Goal: Manage account settings

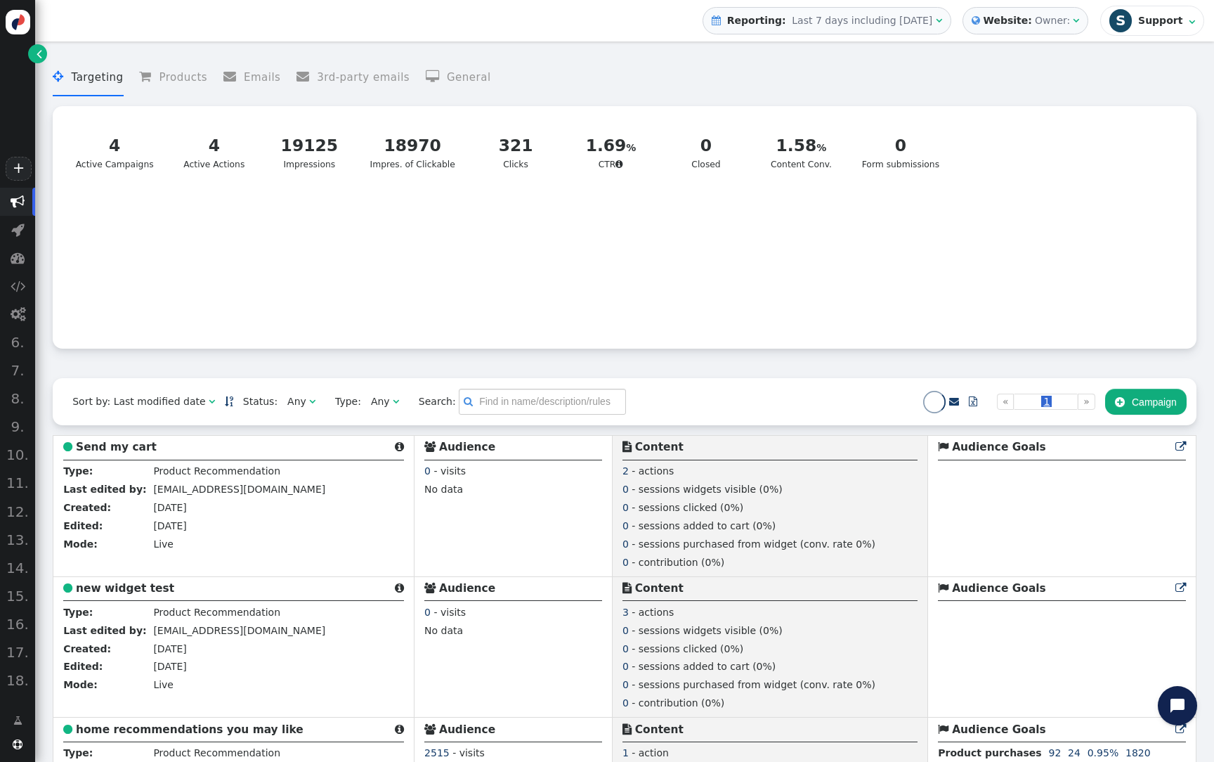
click at [1138, 22] on span "S Support" at bounding box center [1147, 20] width 76 height 22
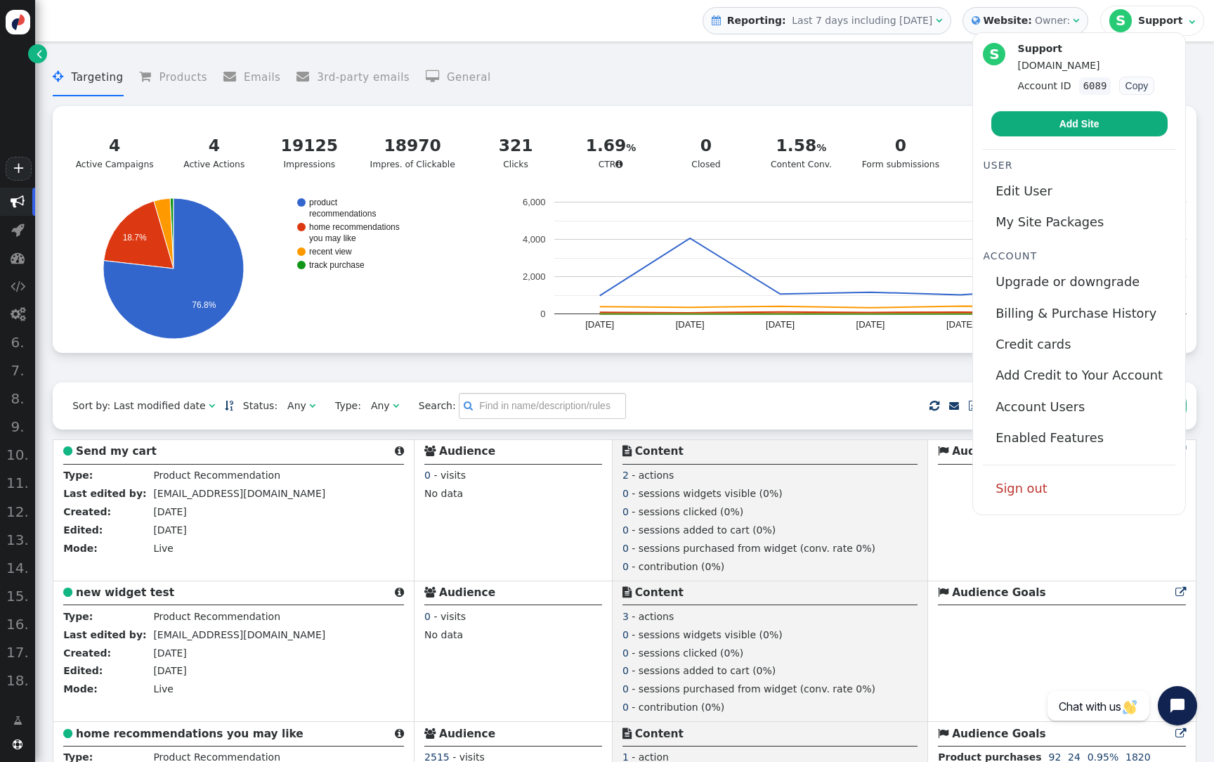
click at [1054, 24] on div "Owner:" at bounding box center [1052, 20] width 35 height 15
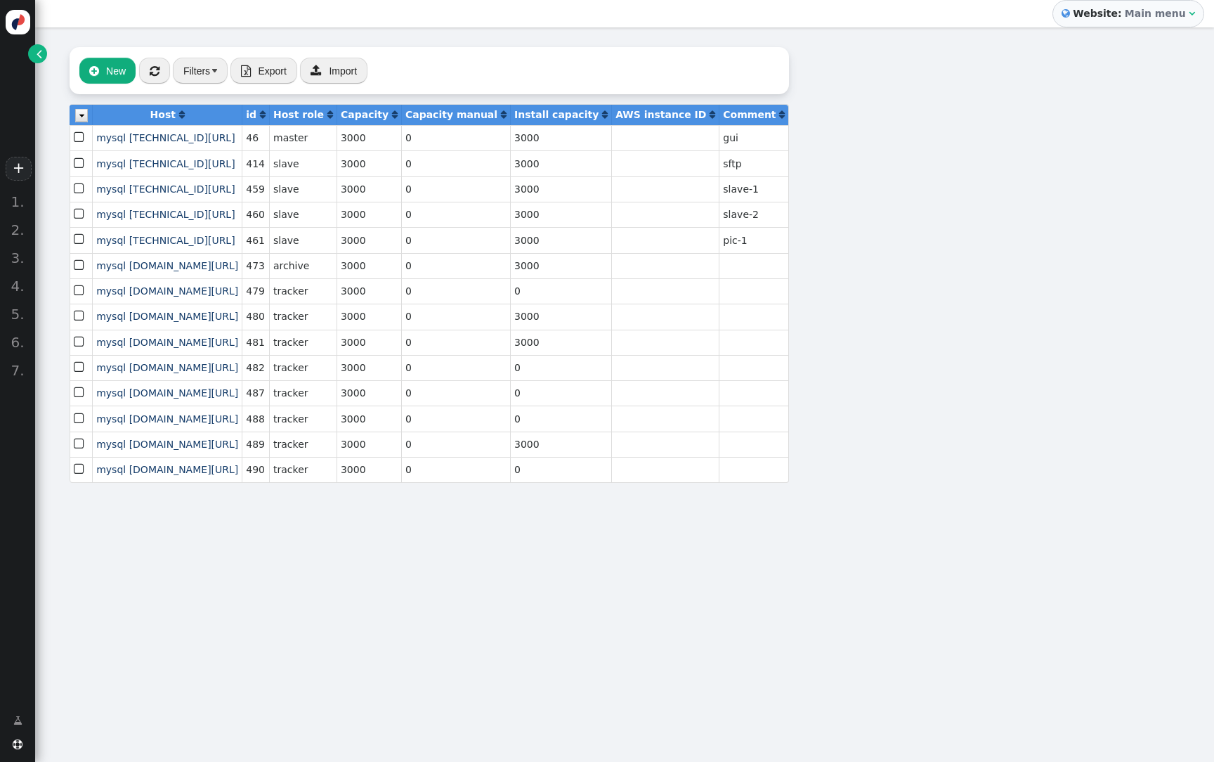
click at [43, 53] on link "" at bounding box center [37, 53] width 19 height 19
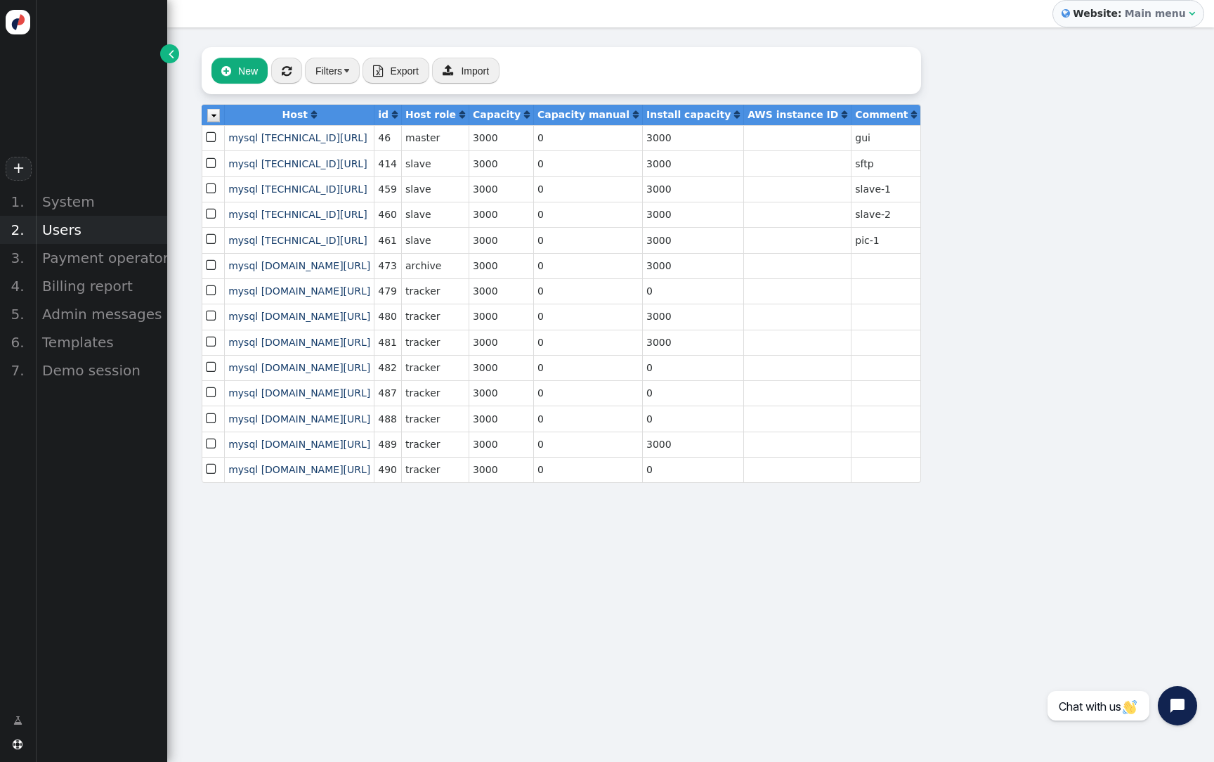
click at [93, 230] on div "Users" at bounding box center [101, 230] width 132 height 28
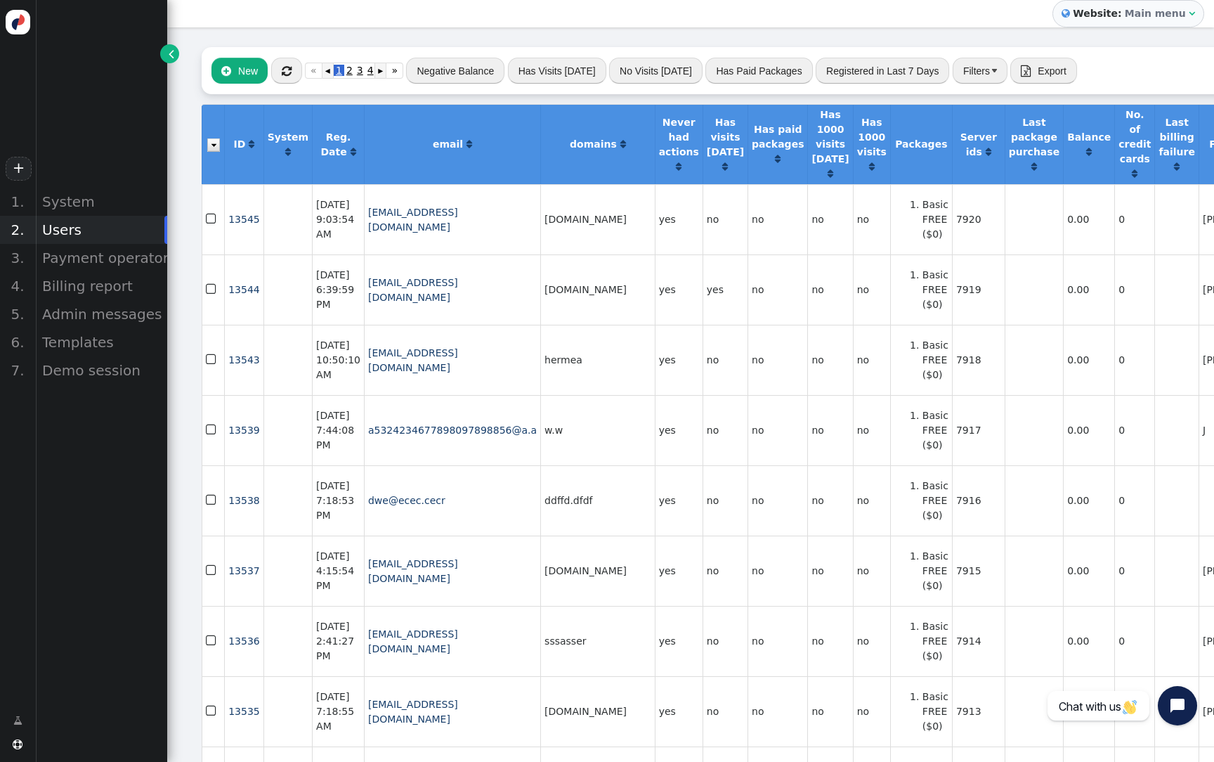
click at [969, 68] on button "Filters" at bounding box center [980, 70] width 55 height 25
click at [750, 285] on td "no" at bounding box center [778, 289] width 60 height 70
click at [972, 71] on button "Filters" at bounding box center [980, 70] width 55 height 25
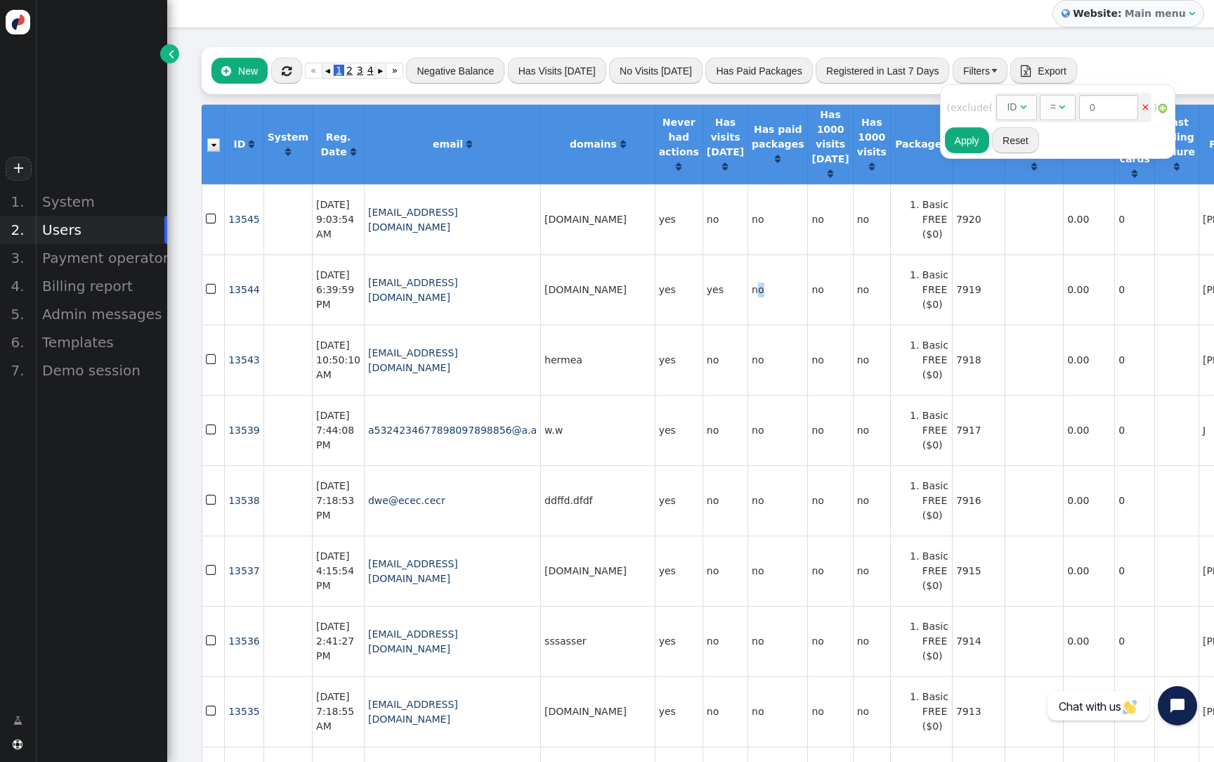
click at [1017, 110] on div "ID" at bounding box center [1012, 107] width 10 height 15
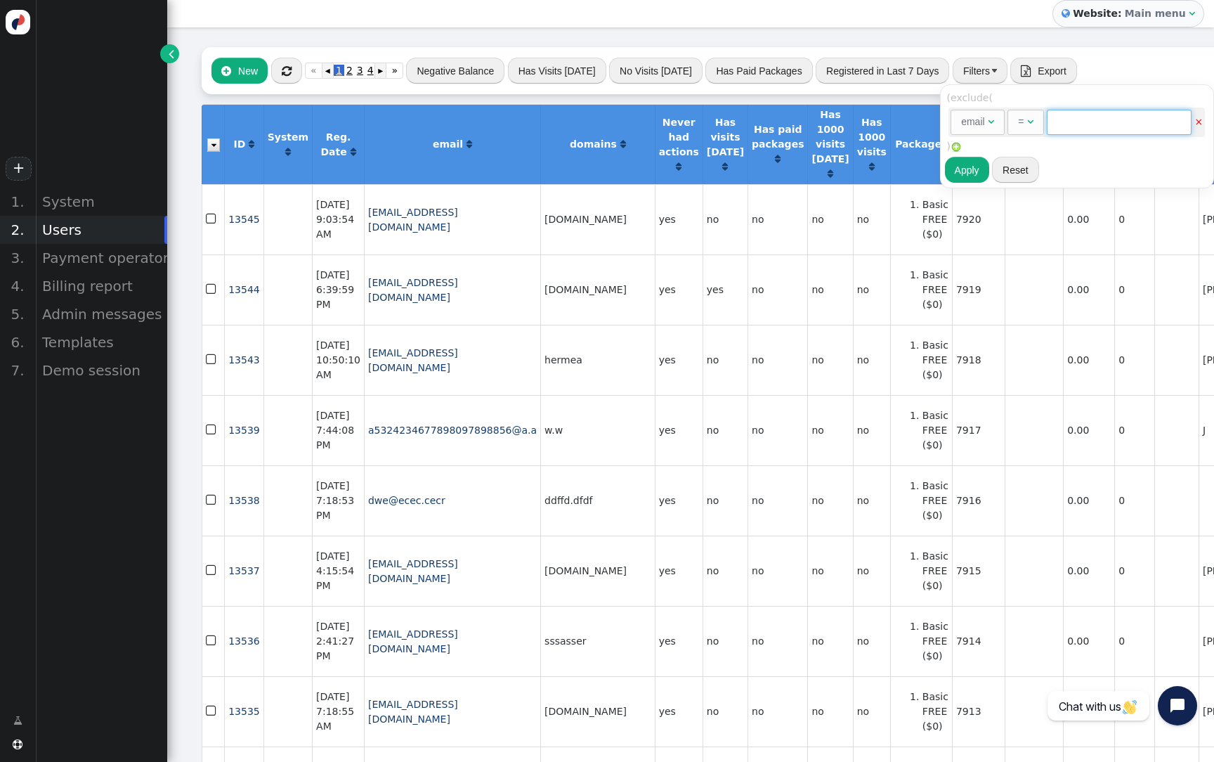
click at [1080, 124] on input "text" at bounding box center [1119, 122] width 145 height 25
paste input "[EMAIL_ADDRESS][PERSON_NAME][DOMAIN_NAME]"
type input "[EMAIL_ADDRESS][PERSON_NAME][DOMAIN_NAME]"
click at [965, 167] on button "Apply" at bounding box center [967, 169] width 44 height 25
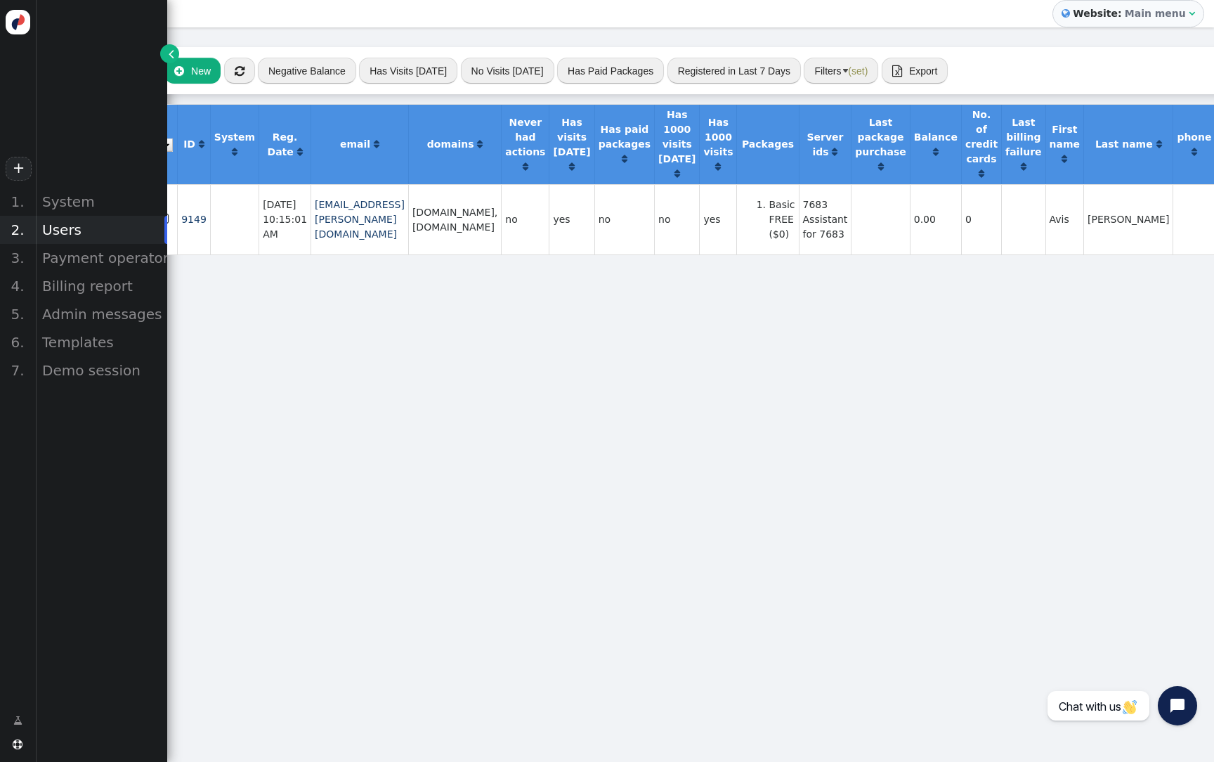
scroll to position [0, 46]
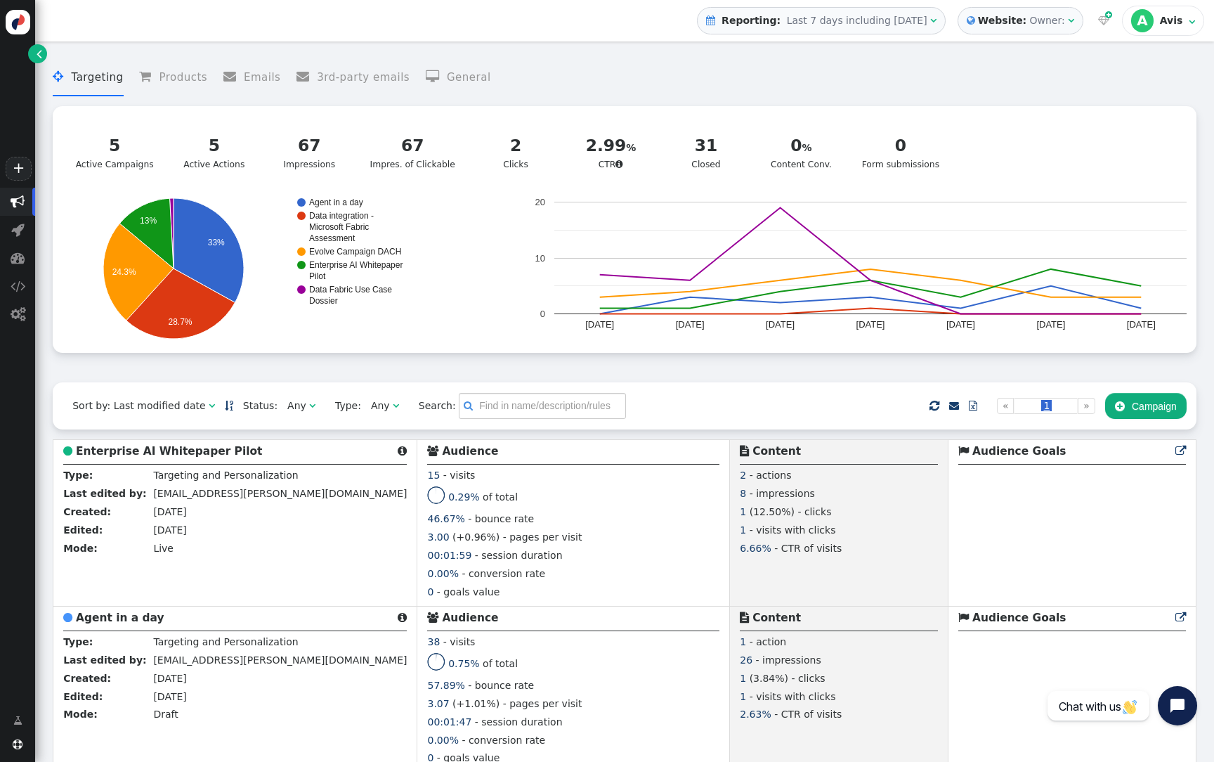
click at [873, 27] on div " Reporting: Last 7 days including [DATE]" at bounding box center [816, 20] width 221 height 15
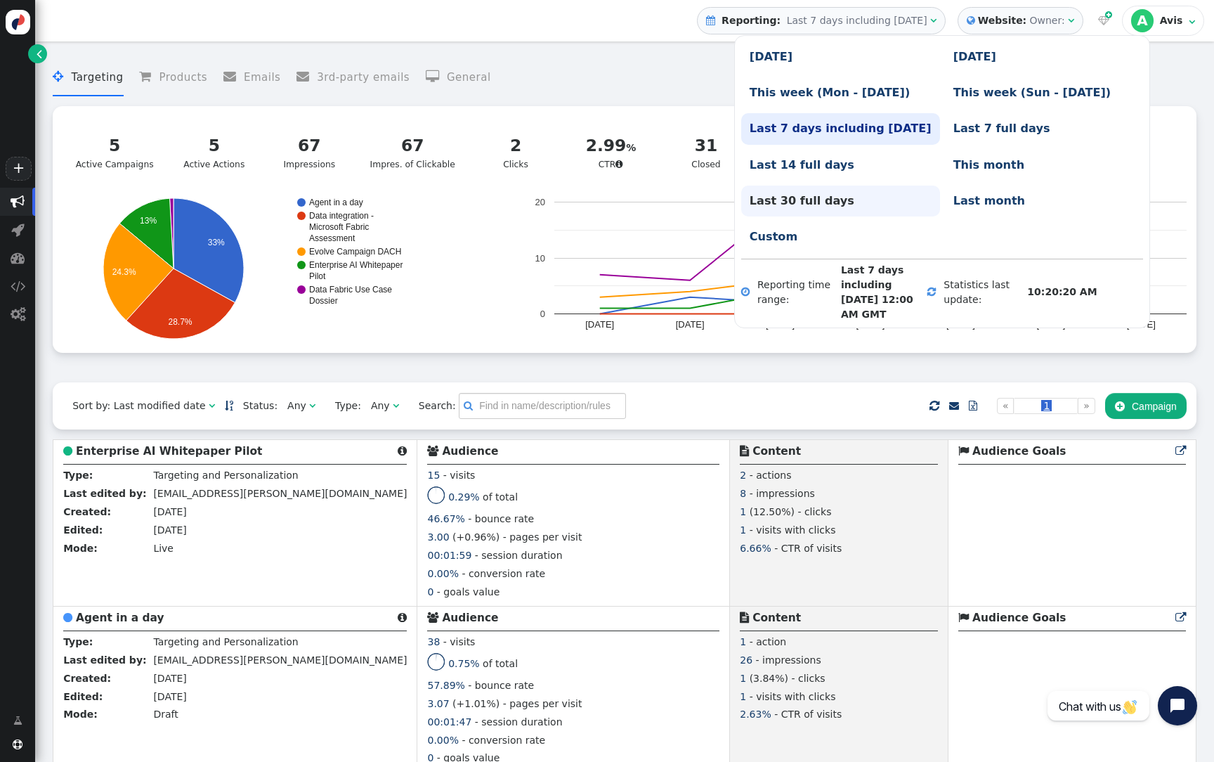
click at [776, 204] on link "Last 30 full days" at bounding box center [840, 200] width 199 height 31
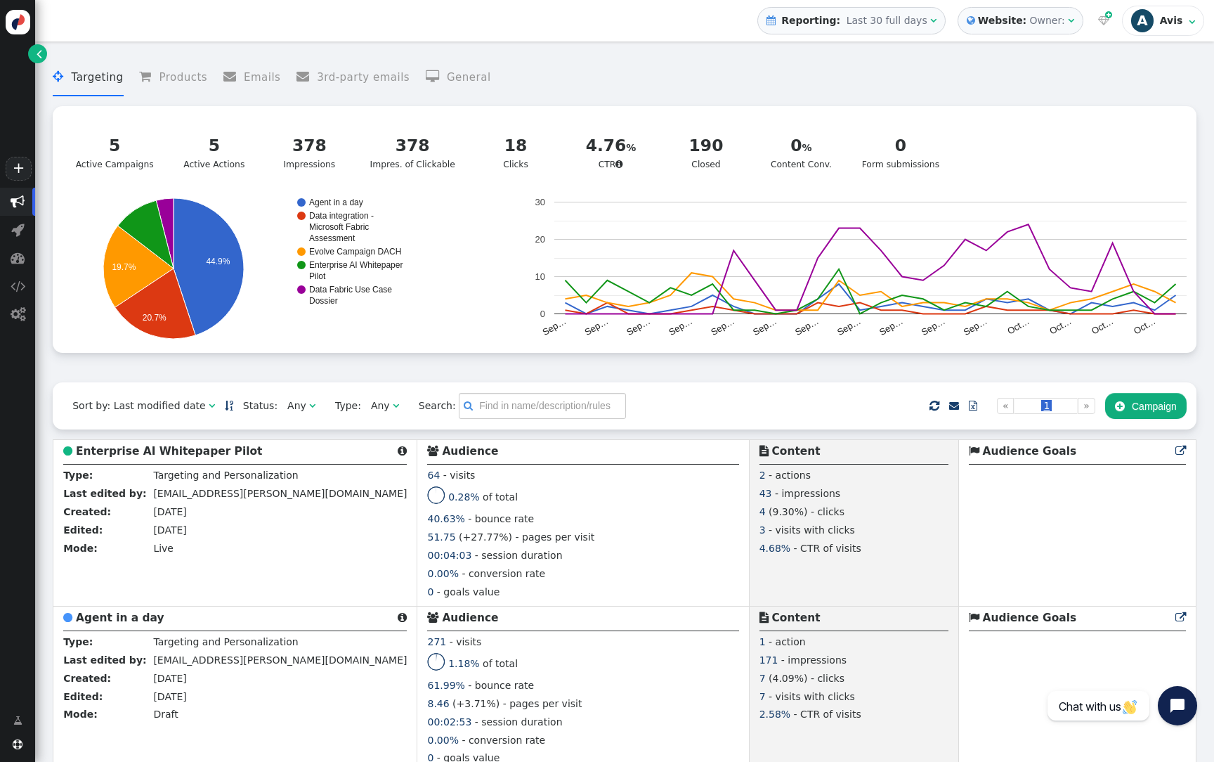
click at [1152, 27] on div "A" at bounding box center [1142, 20] width 22 height 22
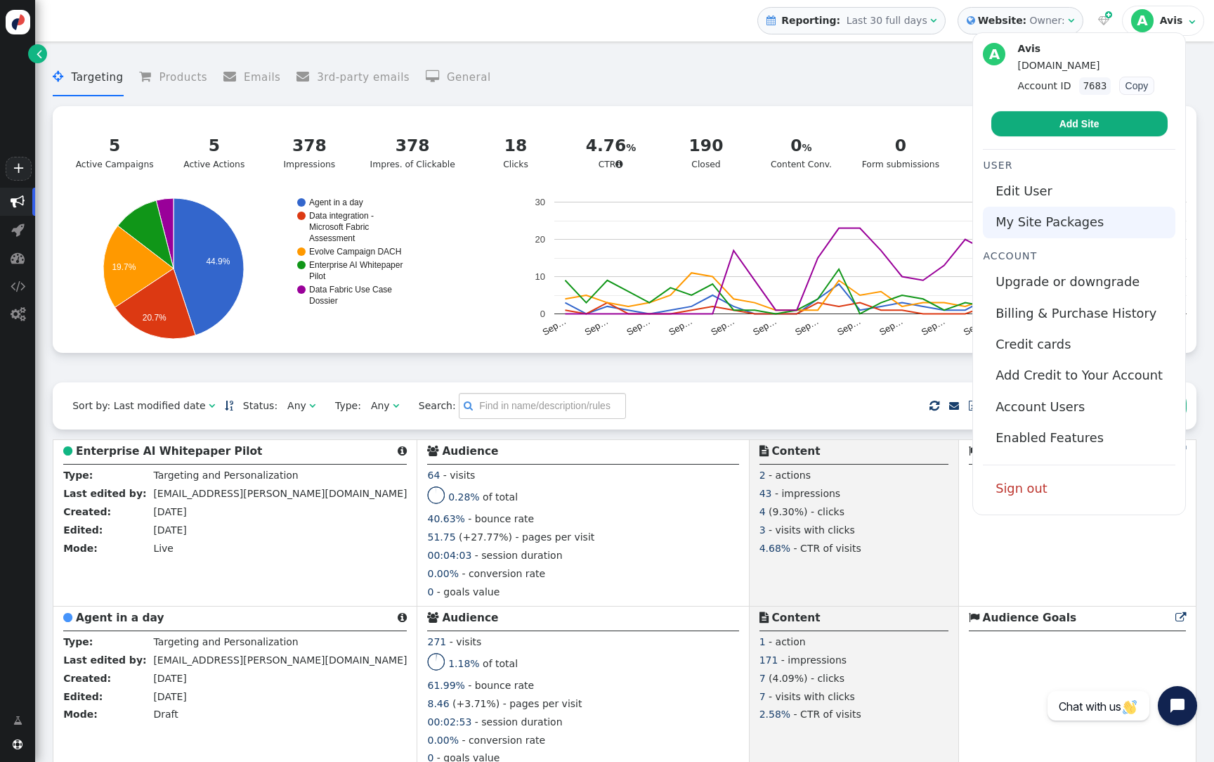
click at [1062, 226] on link "My Site Packages" at bounding box center [1079, 222] width 192 height 31
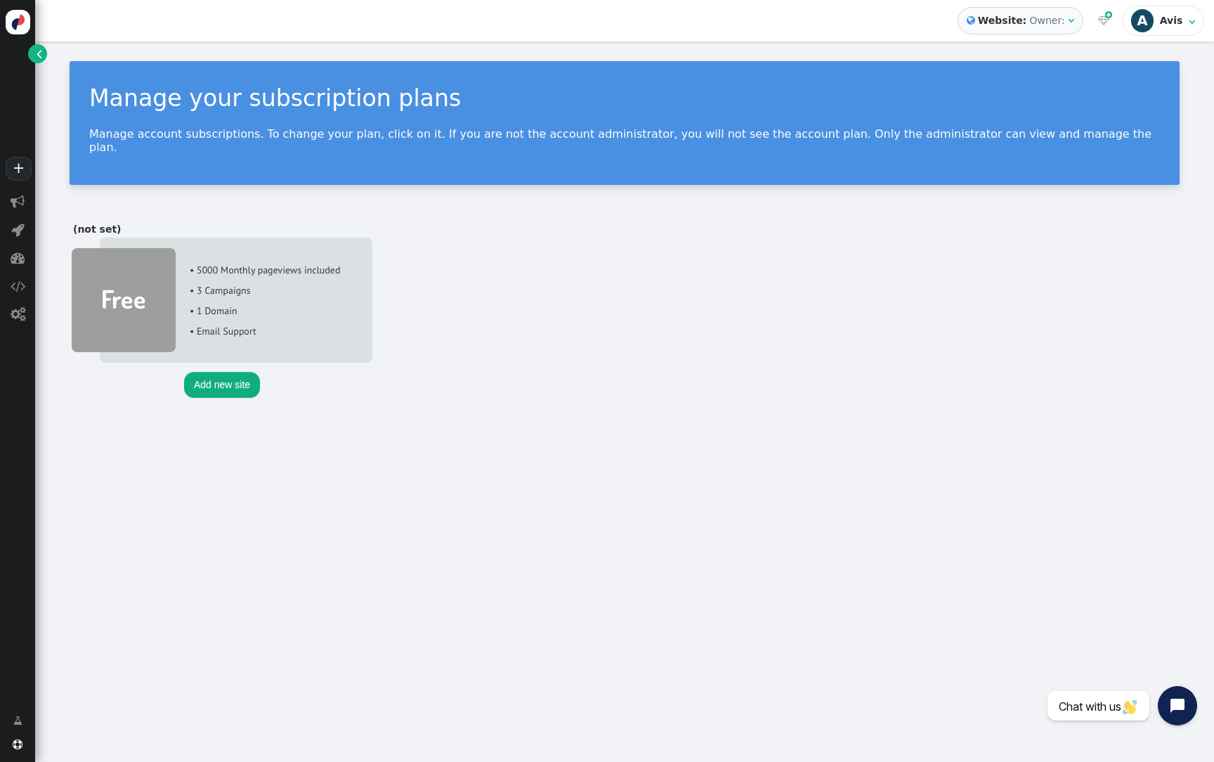
click at [1145, 25] on div "A" at bounding box center [1142, 20] width 22 height 22
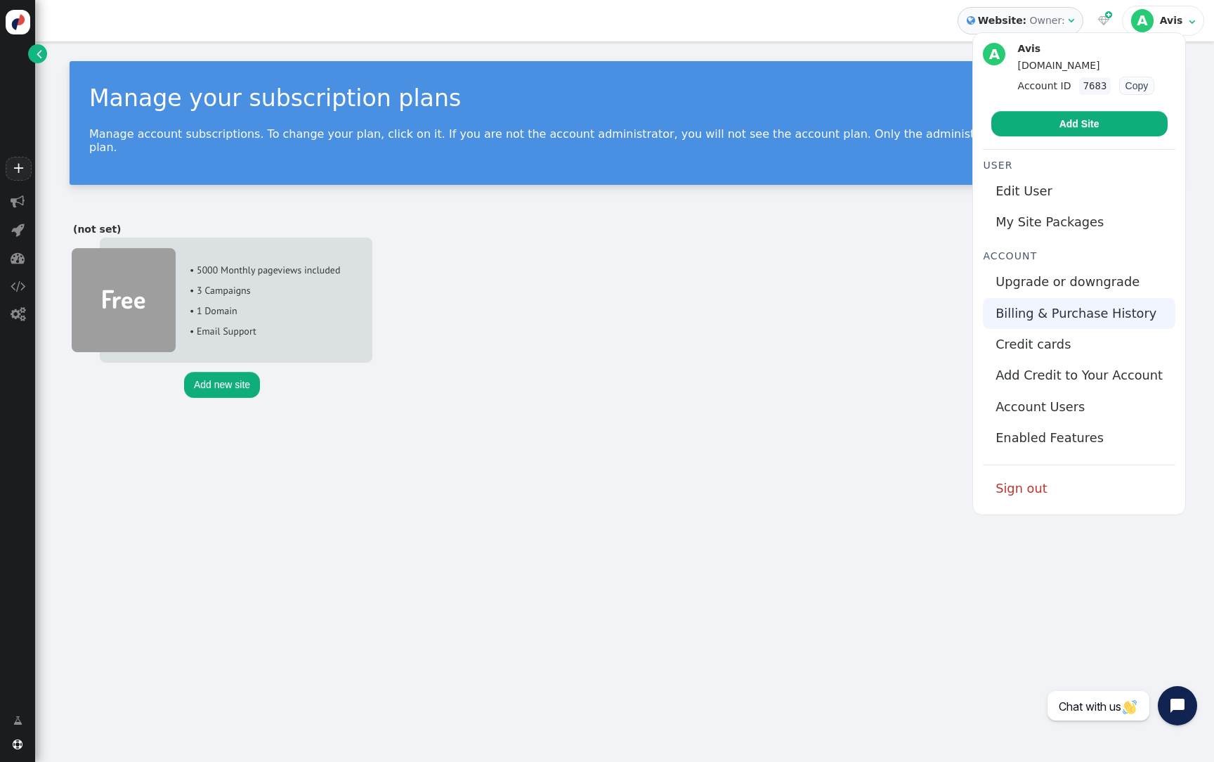
click at [1076, 319] on link "Billing & Purchase History" at bounding box center [1079, 313] width 192 height 31
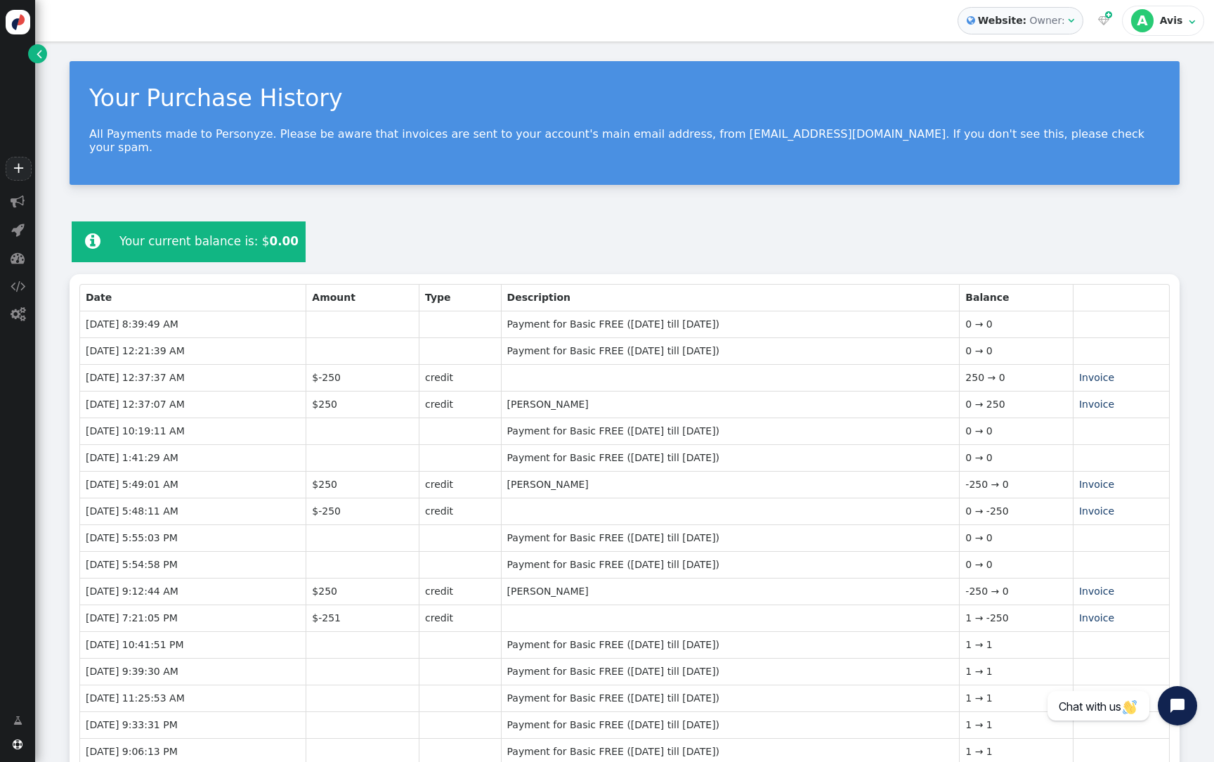
click at [1190, 19] on span "" at bounding box center [1192, 22] width 6 height 10
click at [1170, 26] on div "Avis" at bounding box center [1173, 21] width 26 height 12
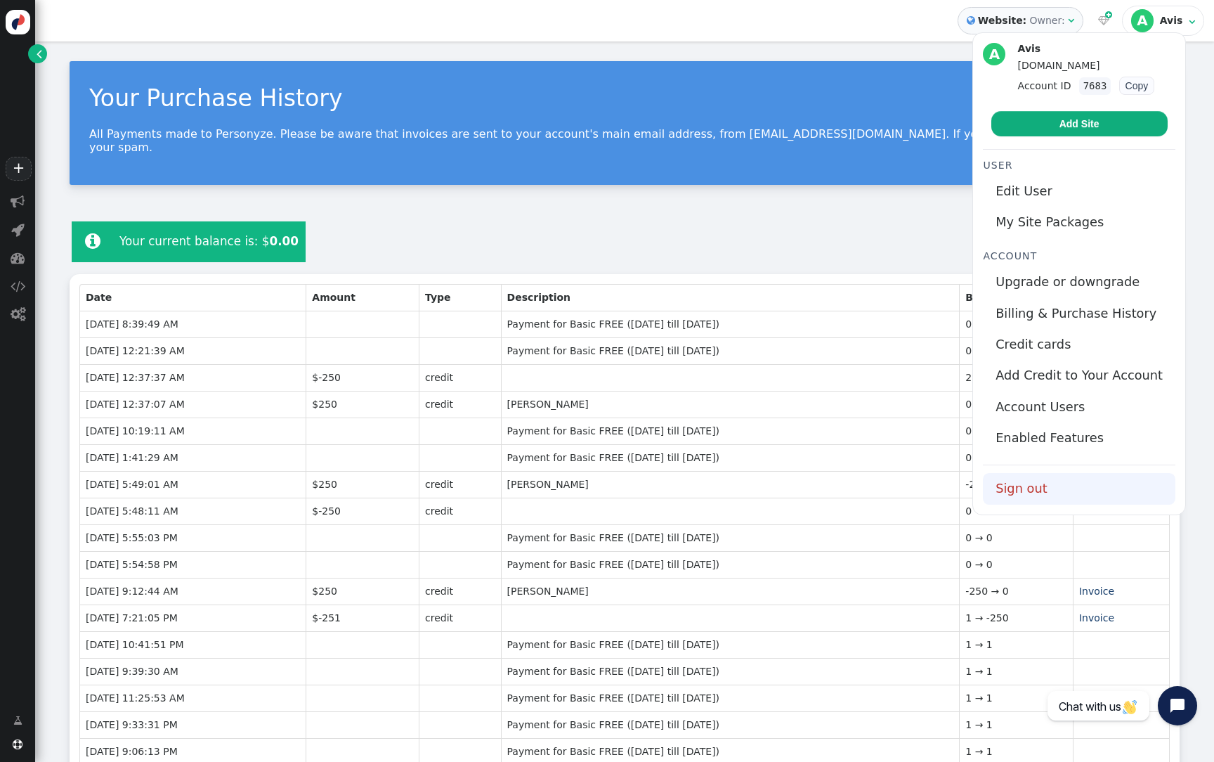
click at [1050, 488] on link "Sign out" at bounding box center [1079, 488] width 192 height 31
